Goal: Navigation & Orientation: Find specific page/section

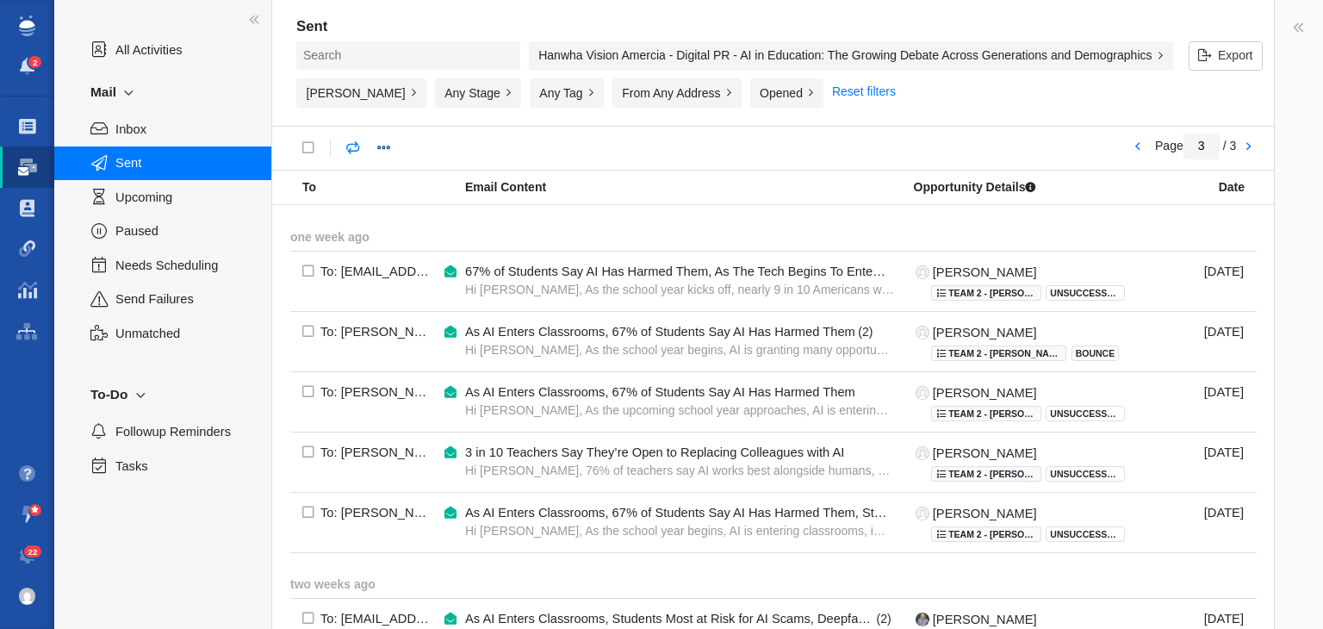
click at [629, 56] on div "Hanwha Vision Amercia - Digital PR - AI in Education: The Growing Debate Across…" at bounding box center [851, 55] width 644 height 29
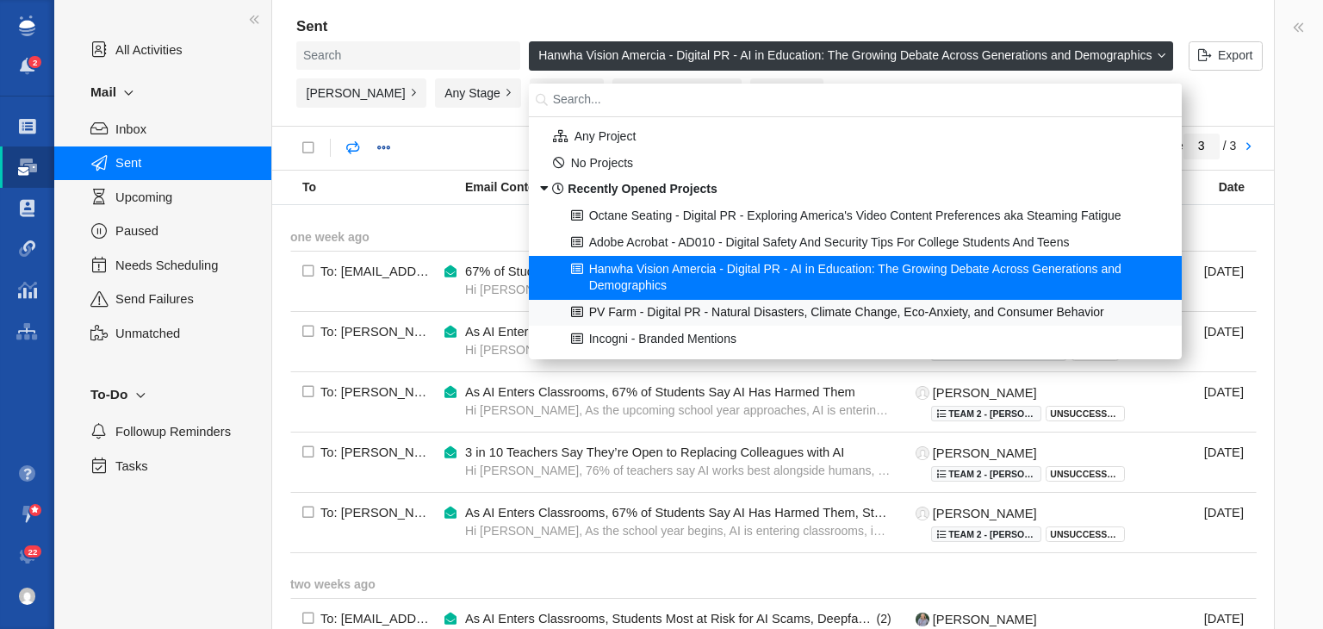
click at [828, 312] on div "PV Farm - Digital PR - Natural Disasters, Climate Change, Eco-Anxiety, and Cons…" at bounding box center [855, 313] width 651 height 27
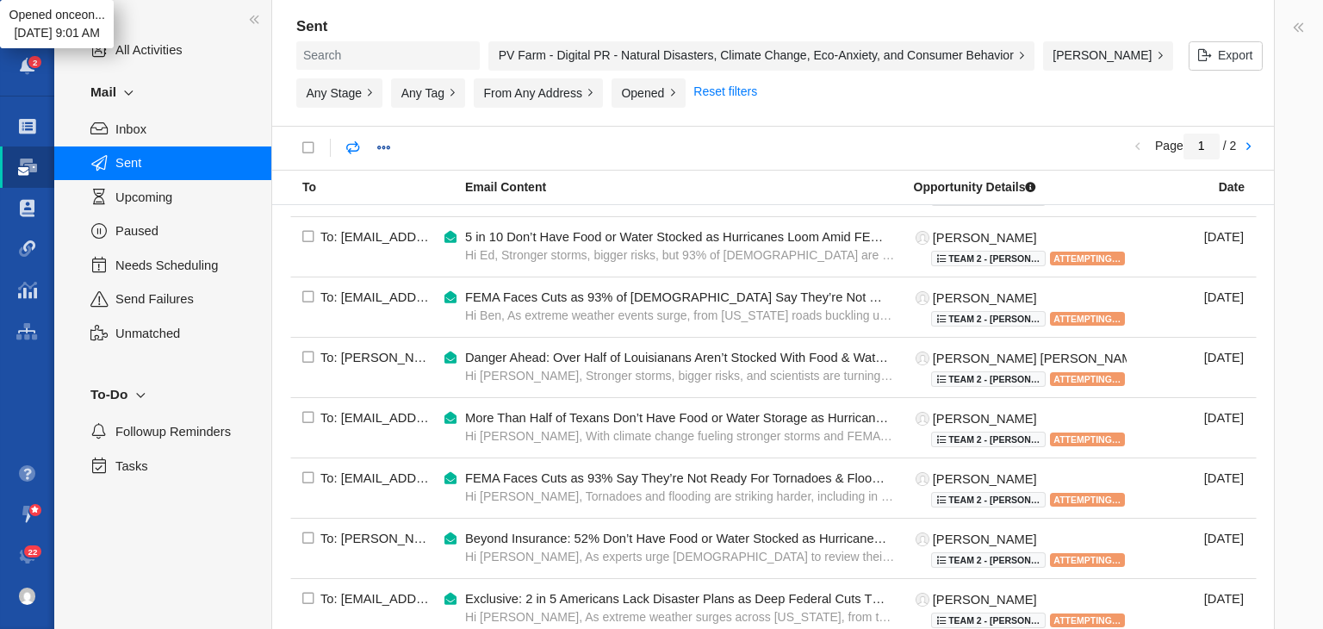
scroll to position [1158, 0]
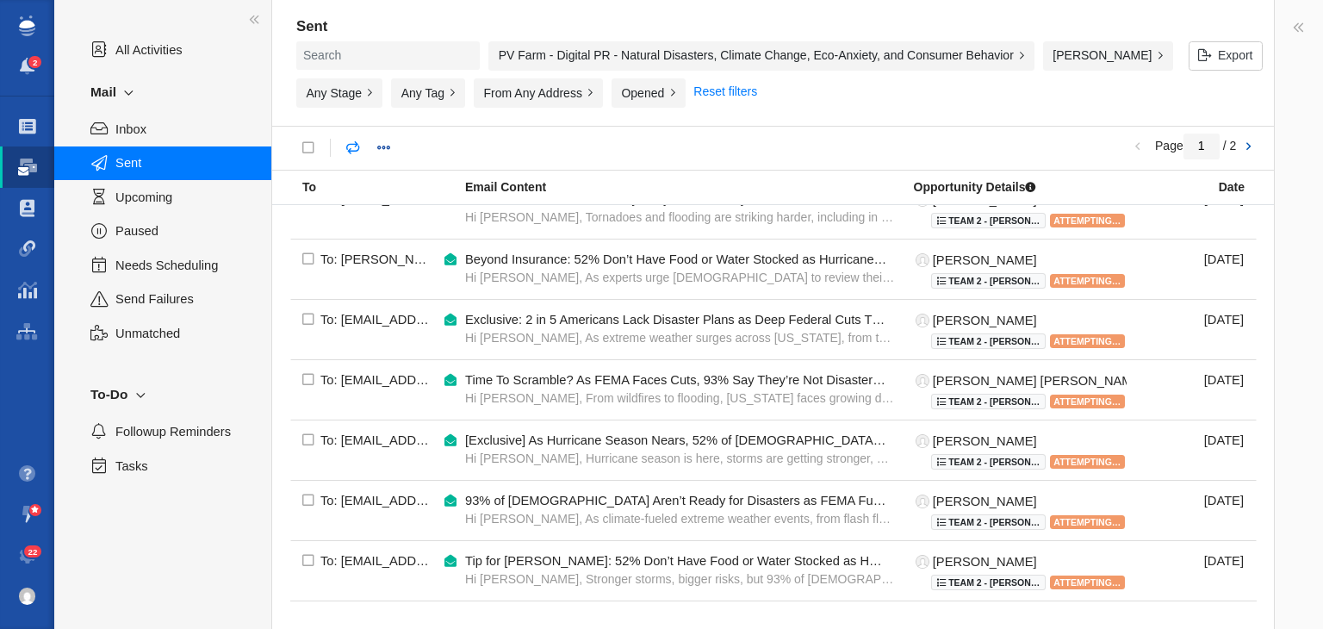
click at [1246, 149] on link at bounding box center [1248, 147] width 24 height 29
type input "2"
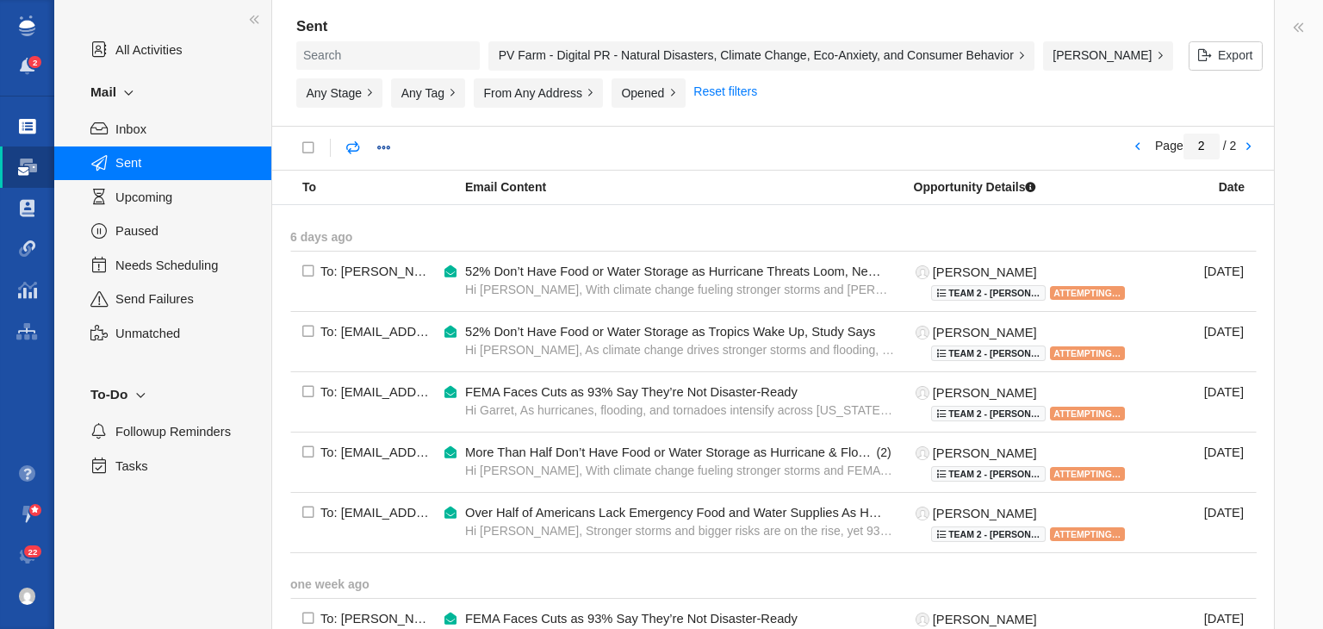
click at [22, 115] on link "Projects" at bounding box center [27, 126] width 54 height 41
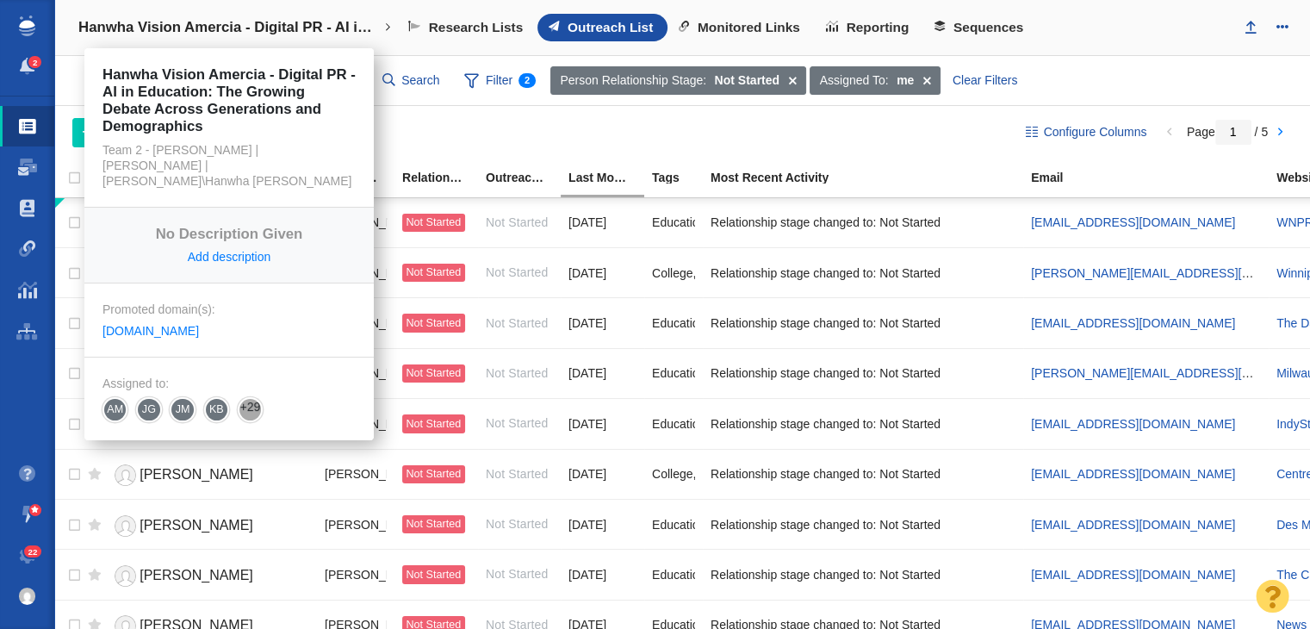
click at [315, 15] on link "Hanwha Vision Amercia - Digital PR - AI in Education: The Growing Debate Across…" at bounding box center [234, 27] width 337 height 41
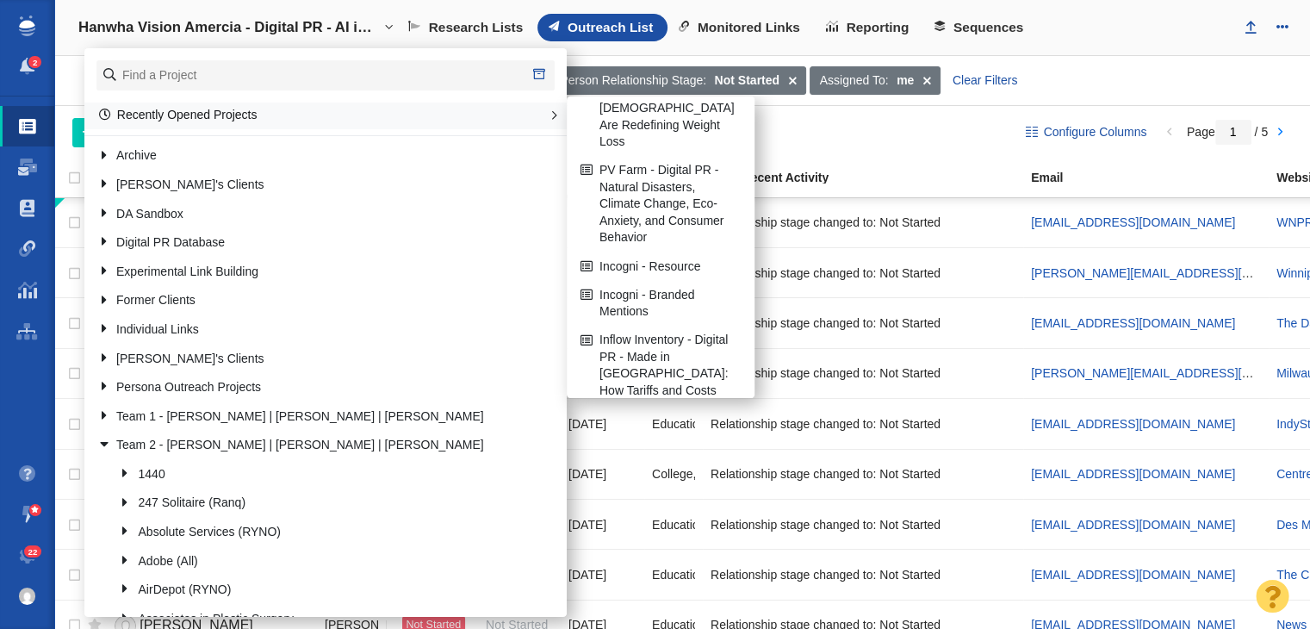
scroll to position [326, 0]
click at [630, 217] on link "PV Farm - Digital PR - Natural Disasters, Climate Change, Eco-Anxiety, and Cons…" at bounding box center [660, 206] width 169 height 94
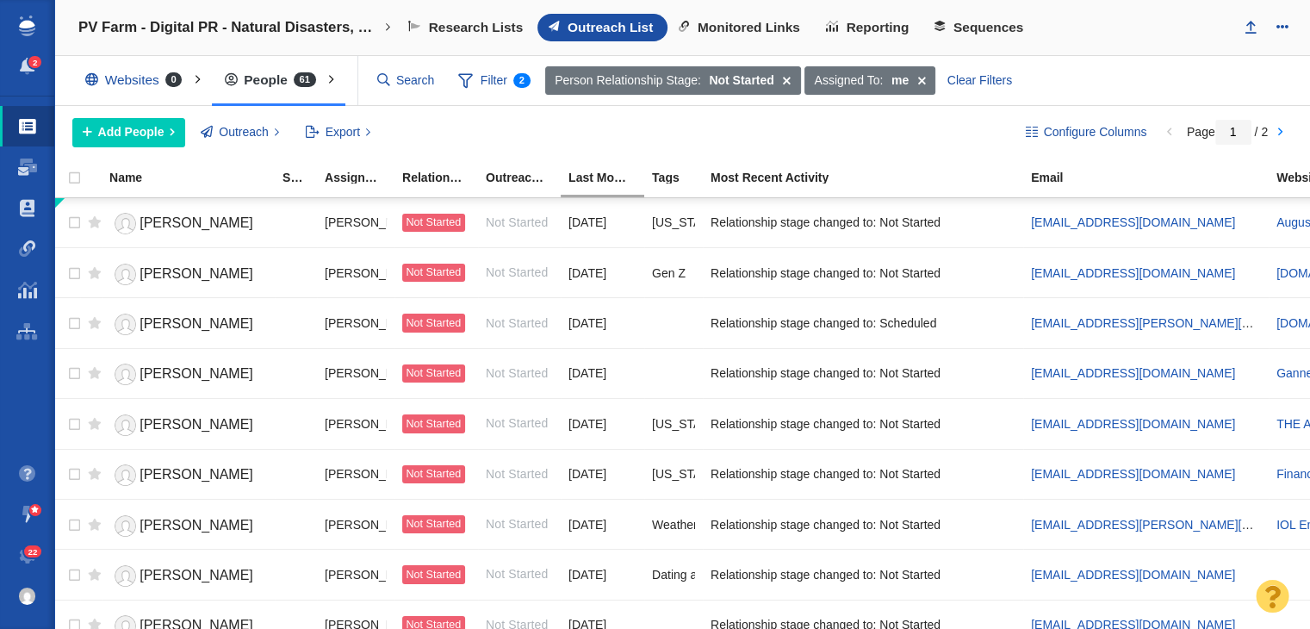
click at [1002, 28] on span "Sequences" at bounding box center [989, 28] width 70 height 16
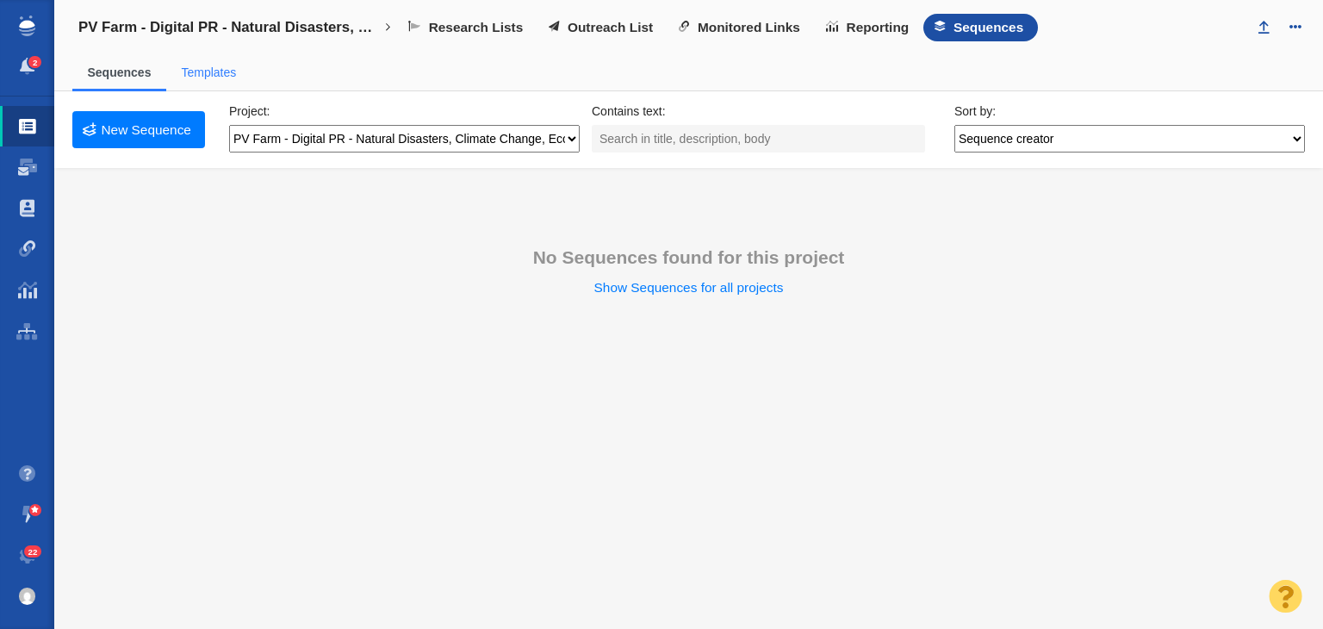
click at [225, 56] on span "Templates" at bounding box center [208, 73] width 85 height 36
click at [214, 74] on link "Templates" at bounding box center [208, 72] width 55 height 14
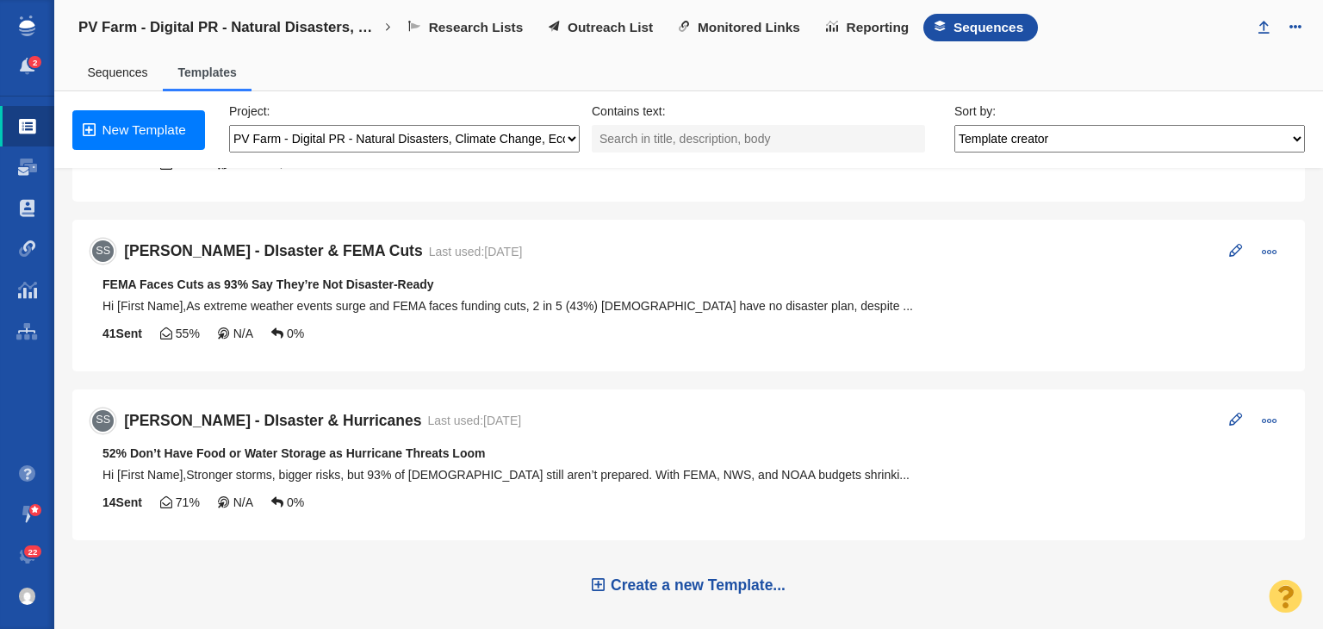
scroll to position [141, 0]
